Goal: Task Accomplishment & Management: Use online tool/utility

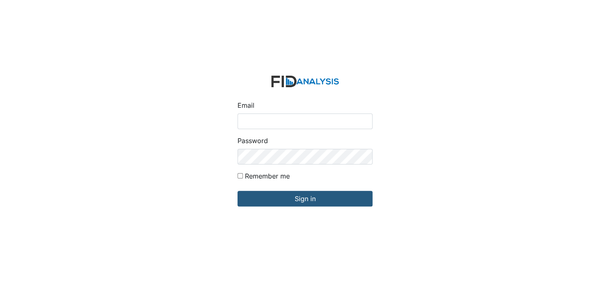
click at [260, 123] on input "Email" at bounding box center [304, 122] width 135 height 16
type input "[EMAIL_ADDRESS][DOMAIN_NAME]"
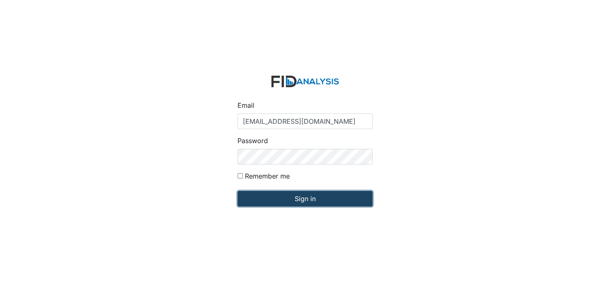
click at [287, 203] on input "Sign in" at bounding box center [304, 199] width 135 height 16
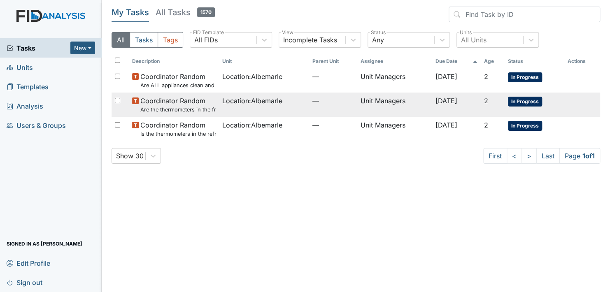
click at [531, 101] on span "In Progress" at bounding box center [525, 102] width 34 height 10
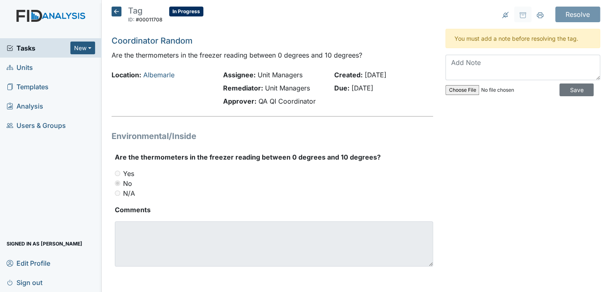
click at [119, 9] on icon at bounding box center [116, 12] width 10 height 10
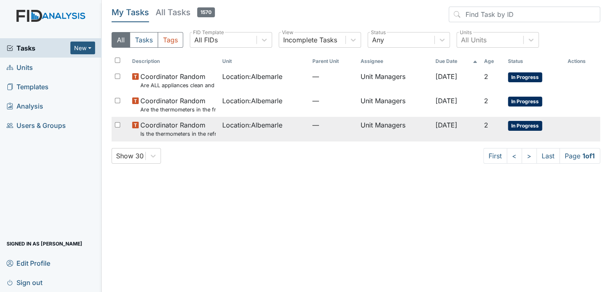
click at [534, 123] on span "In Progress" at bounding box center [525, 126] width 34 height 10
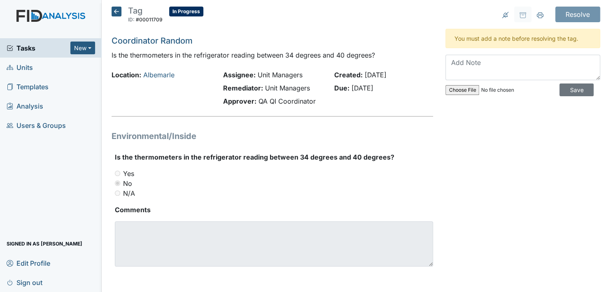
click at [118, 13] on icon at bounding box center [116, 12] width 10 height 10
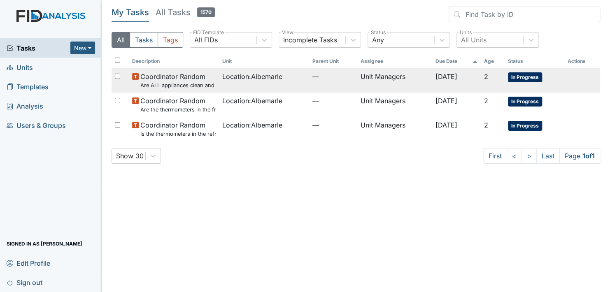
click at [532, 76] on span "In Progress" at bounding box center [525, 77] width 34 height 10
